Goal: Find specific page/section

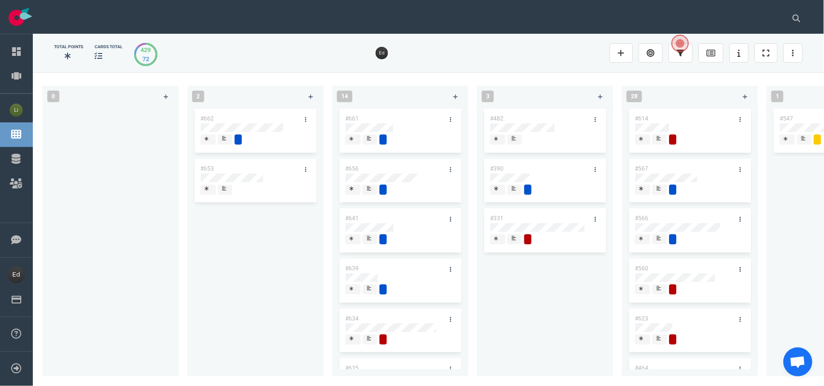
scroll to position [0, 1388]
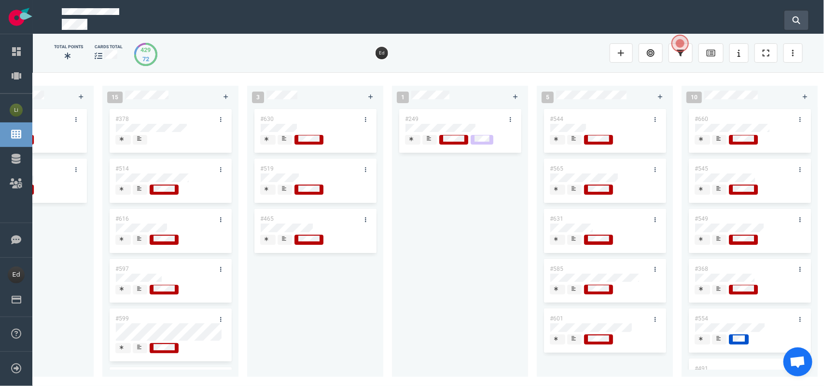
click at [802, 21] on button at bounding box center [796, 20] width 24 height 19
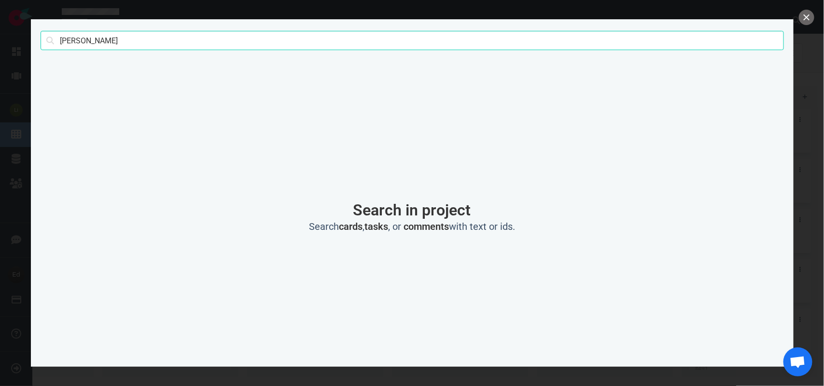
click at [74, 40] on input "[PERSON_NAME]" at bounding box center [412, 40] width 743 height 19
click button "Search" at bounding box center [0, 0] width 0 height 0
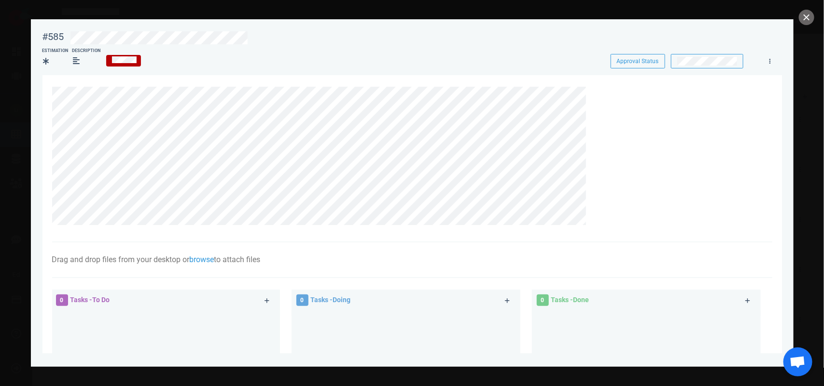
click at [823, 13] on div at bounding box center [412, 193] width 824 height 386
click at [805, 13] on button "close" at bounding box center [806, 17] width 15 height 15
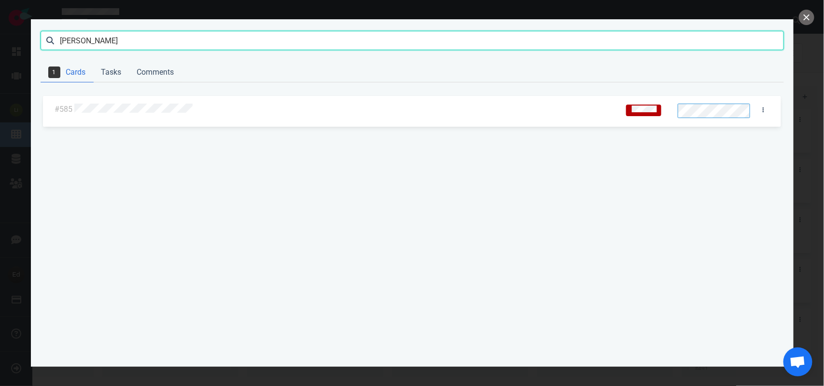
click at [88, 40] on input "[PERSON_NAME]" at bounding box center [412, 40] width 743 height 19
click button "Search" at bounding box center [0, 0] width 0 height 0
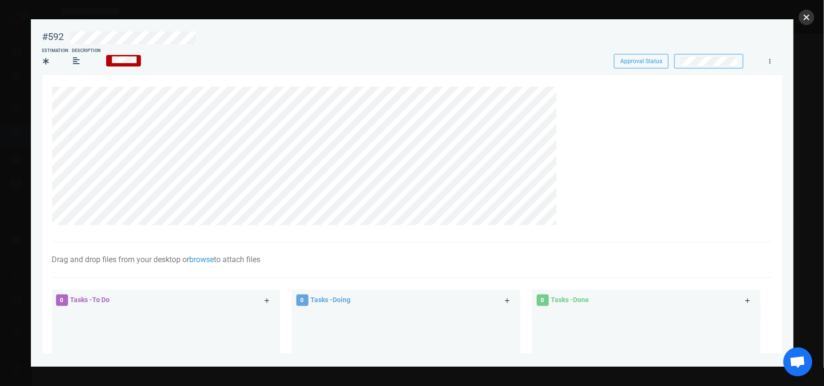
click at [805, 21] on button "close" at bounding box center [806, 17] width 15 height 15
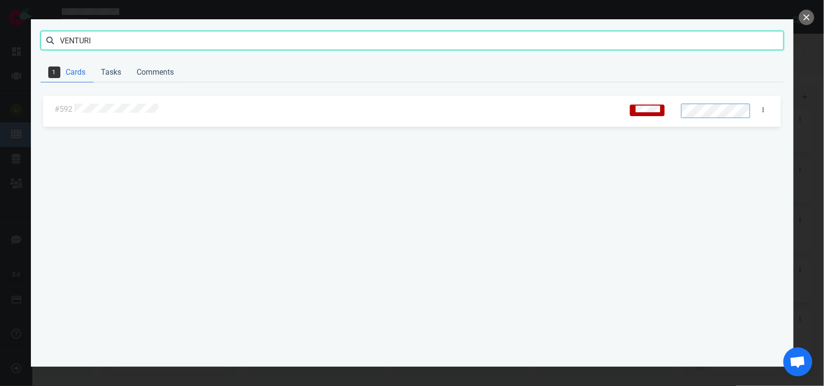
click at [76, 37] on input "VENTURI" at bounding box center [412, 40] width 743 height 19
click button "Search" at bounding box center [0, 0] width 0 height 0
click at [108, 114] on div at bounding box center [343, 110] width 538 height 13
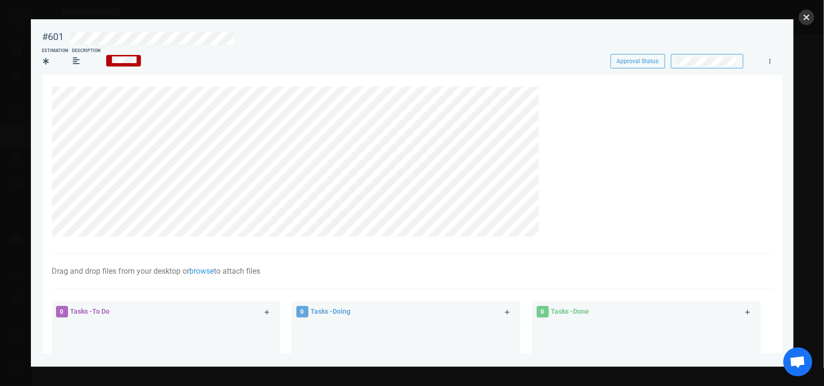
click at [807, 14] on button "close" at bounding box center [806, 17] width 15 height 15
click at [807, 19] on button "close" at bounding box center [806, 17] width 15 height 15
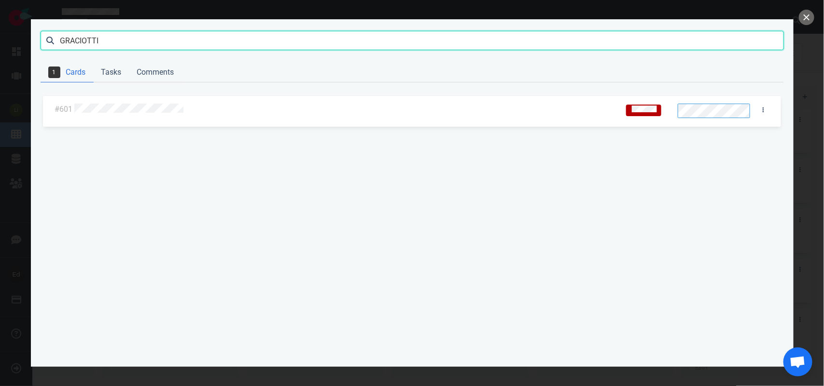
click at [83, 43] on input "GRACIOTTI" at bounding box center [412, 40] width 743 height 19
type input "[PERSON_NAME]"
click button "Search" at bounding box center [0, 0] width 0 height 0
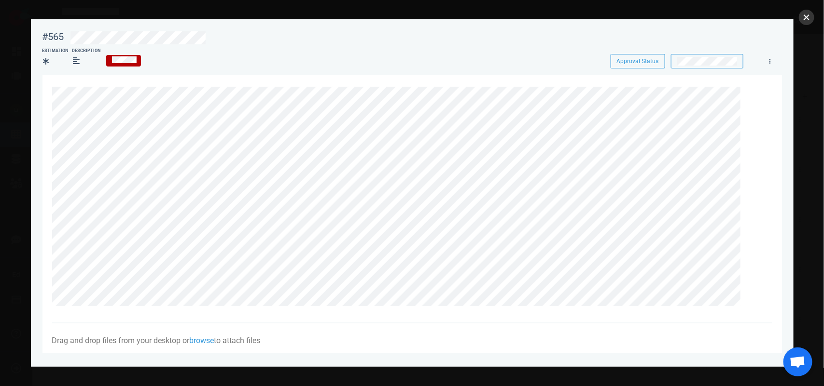
click at [805, 17] on button "close" at bounding box center [806, 17] width 15 height 15
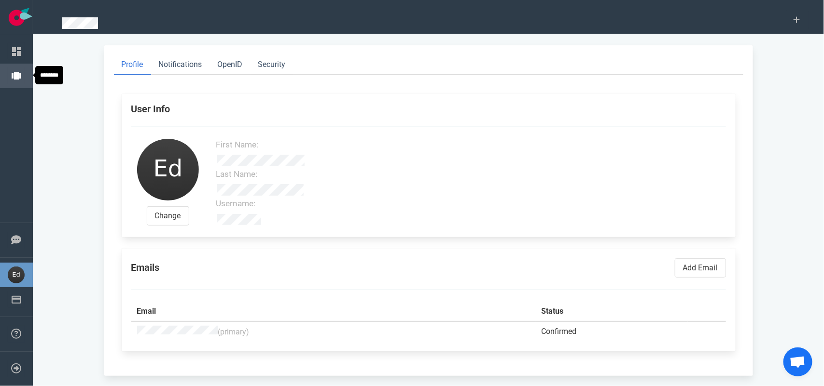
click at [29, 78] on link "Projects" at bounding box center [42, 75] width 27 height 9
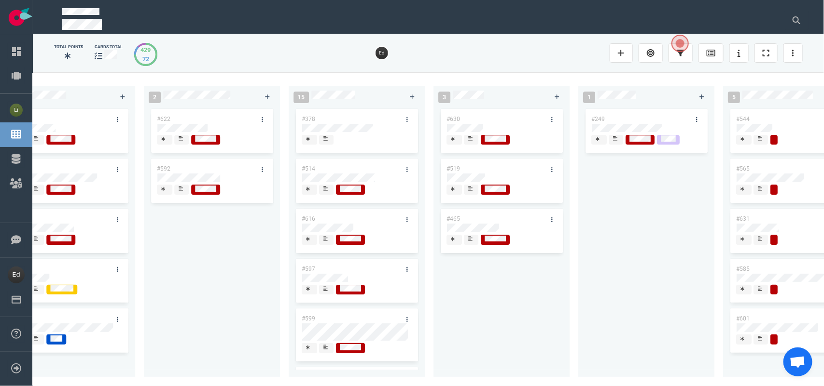
scroll to position [0, 1208]
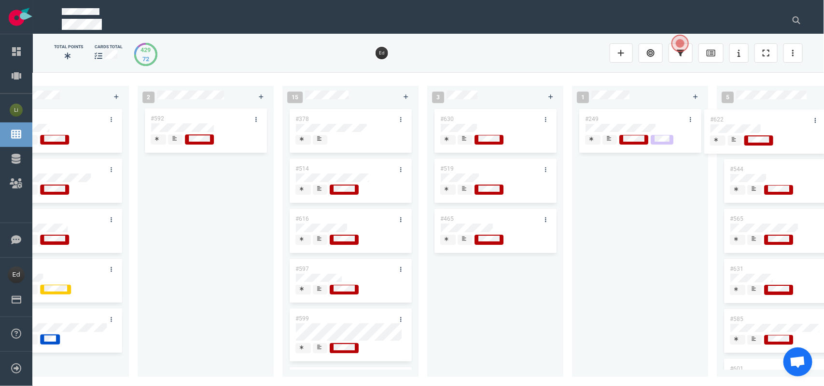
drag, startPoint x: 189, startPoint y: 119, endPoint x: 748, endPoint y: 120, distance: 559.7
click at [748, 120] on div "0 2 #662 #653 14 #661 #656 #641 #639 #634 #635 #608 #611 #602 3 #482 #390 #331 …" at bounding box center [428, 229] width 791 height 314
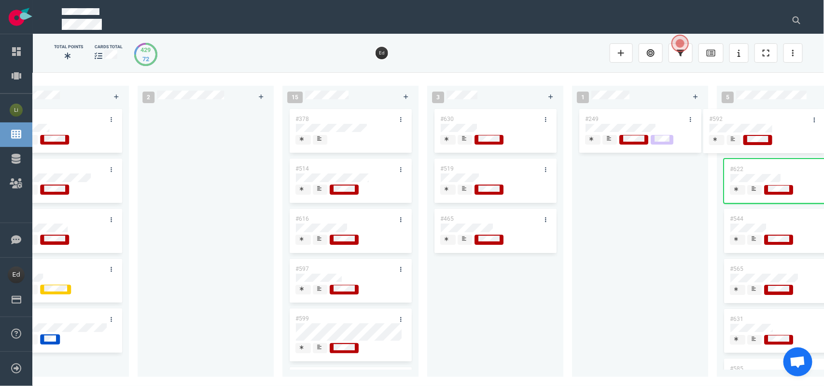
drag, startPoint x: 479, startPoint y: 154, endPoint x: 753, endPoint y: 116, distance: 276.7
click at [753, 116] on div "0 2 #662 #653 14 #661 #656 #641 #639 #634 #635 #608 #611 #602 3 #482 #390 #331 …" at bounding box center [428, 229] width 791 height 314
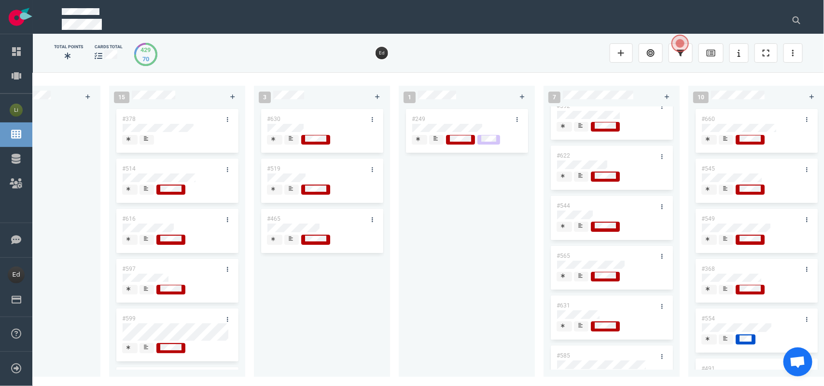
scroll to position [0, 0]
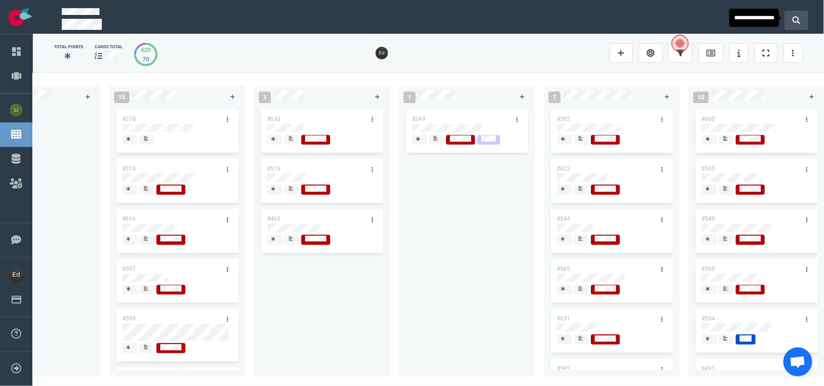
click at [803, 15] on button at bounding box center [796, 20] width 24 height 19
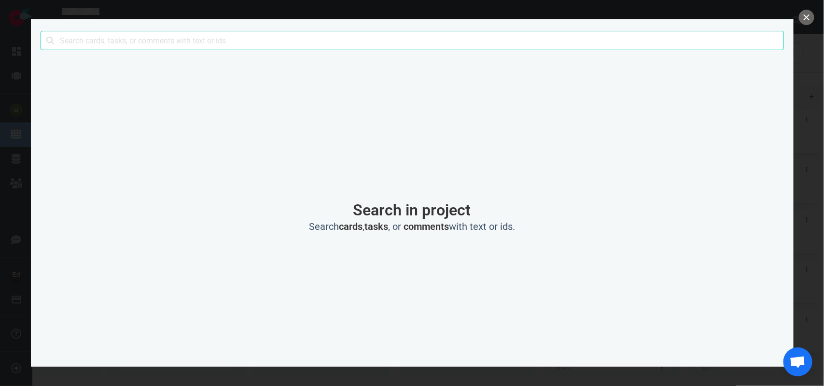
click at [133, 31] on input "text" at bounding box center [412, 40] width 743 height 19
click button "Search" at bounding box center [0, 0] width 0 height 0
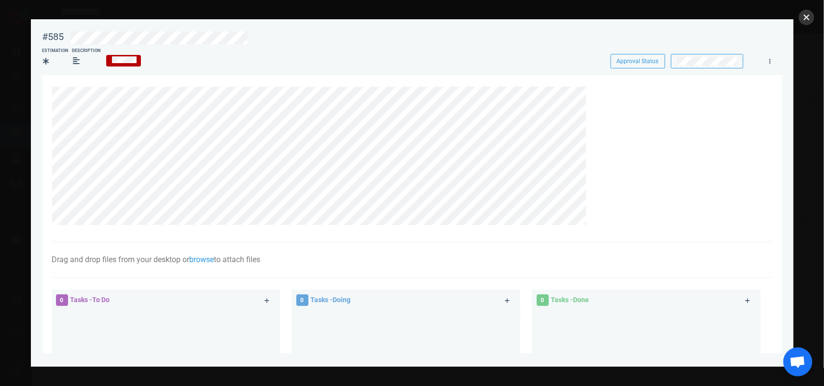
click at [802, 17] on button "close" at bounding box center [806, 17] width 15 height 15
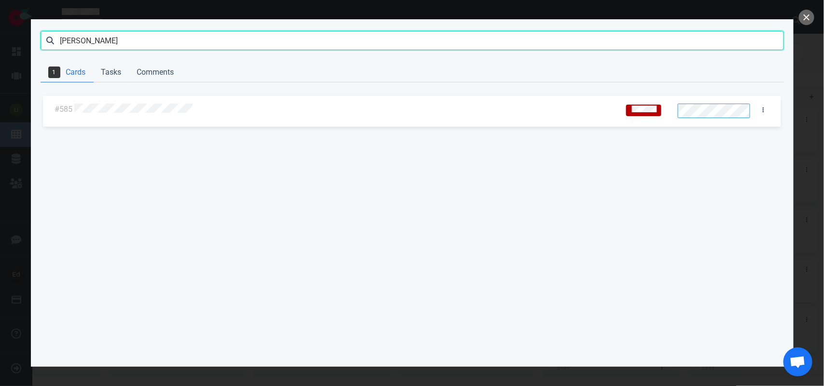
click at [51, 38] on input "BOMBARA" at bounding box center [412, 40] width 743 height 19
click at [83, 44] on input "BOMBARA" at bounding box center [412, 40] width 743 height 19
type input "venturi"
click button "Search" at bounding box center [0, 0] width 0 height 0
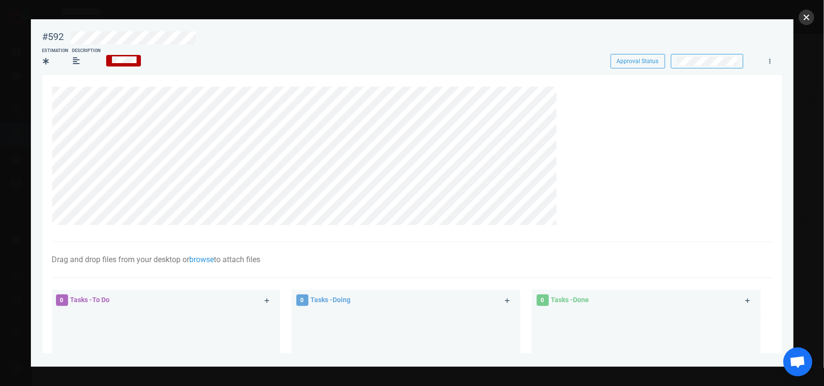
click at [810, 15] on button "close" at bounding box center [806, 17] width 15 height 15
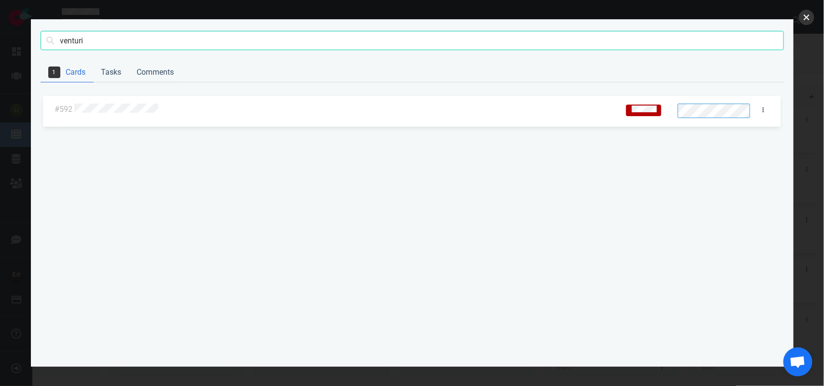
click at [808, 16] on button "close" at bounding box center [806, 17] width 15 height 15
